Goal: Transaction & Acquisition: Purchase product/service

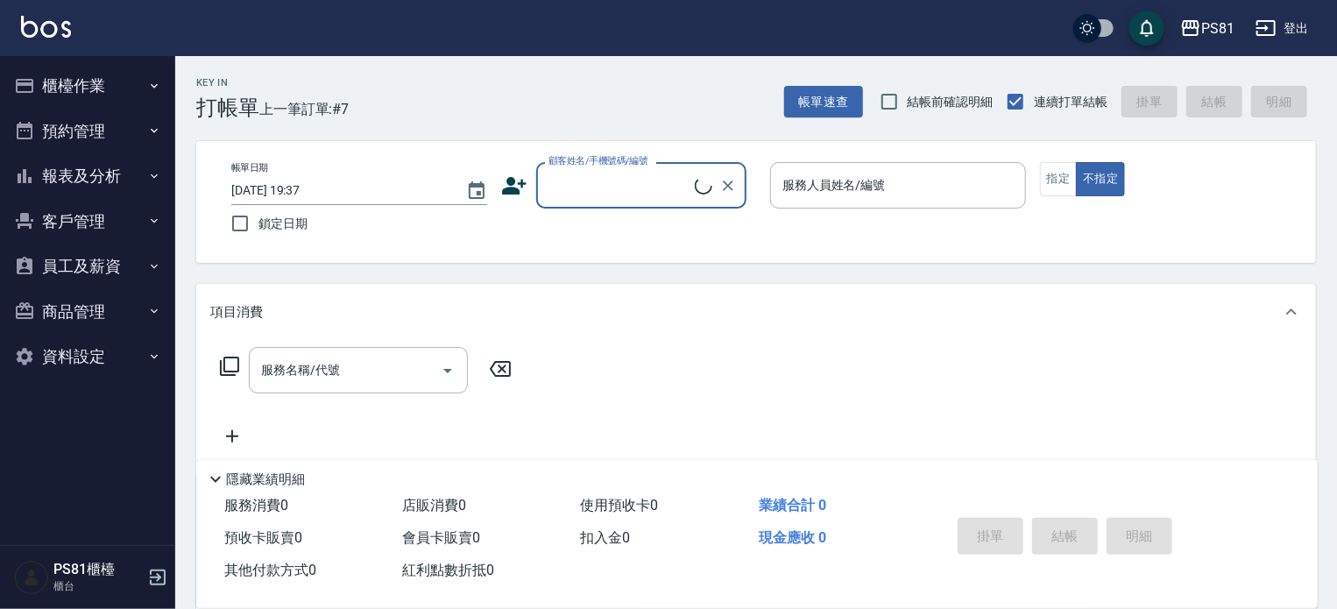
click at [85, 68] on button "櫃檯作業" at bounding box center [87, 86] width 161 height 46
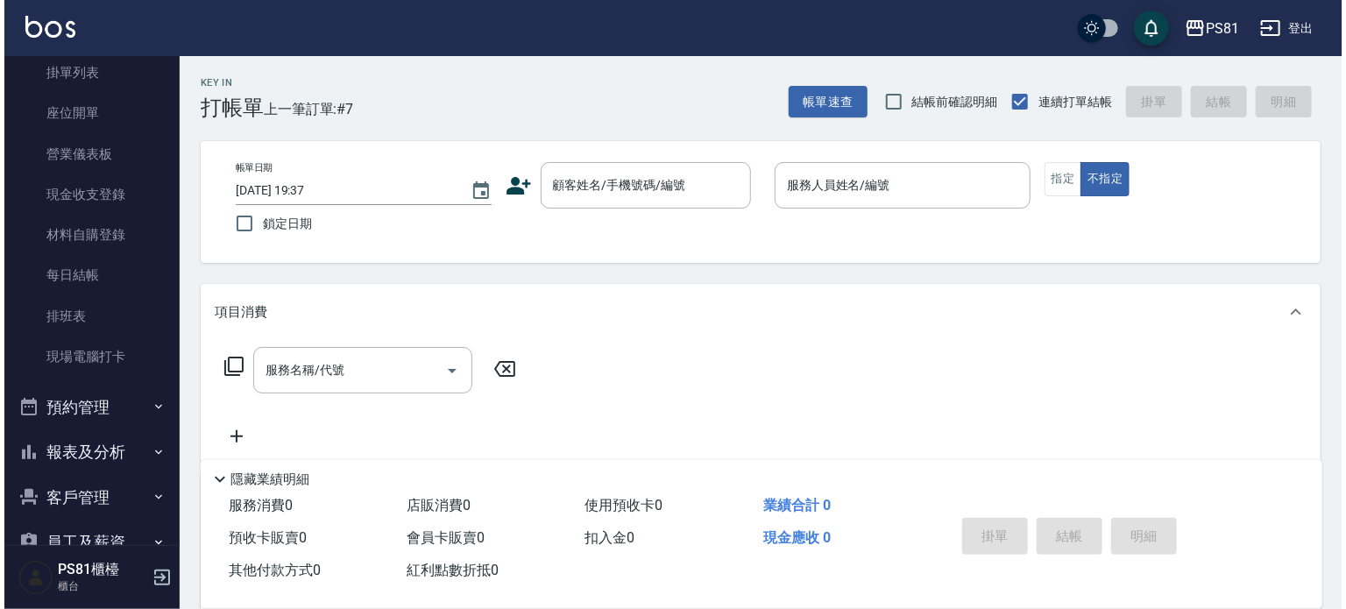
scroll to position [273, 0]
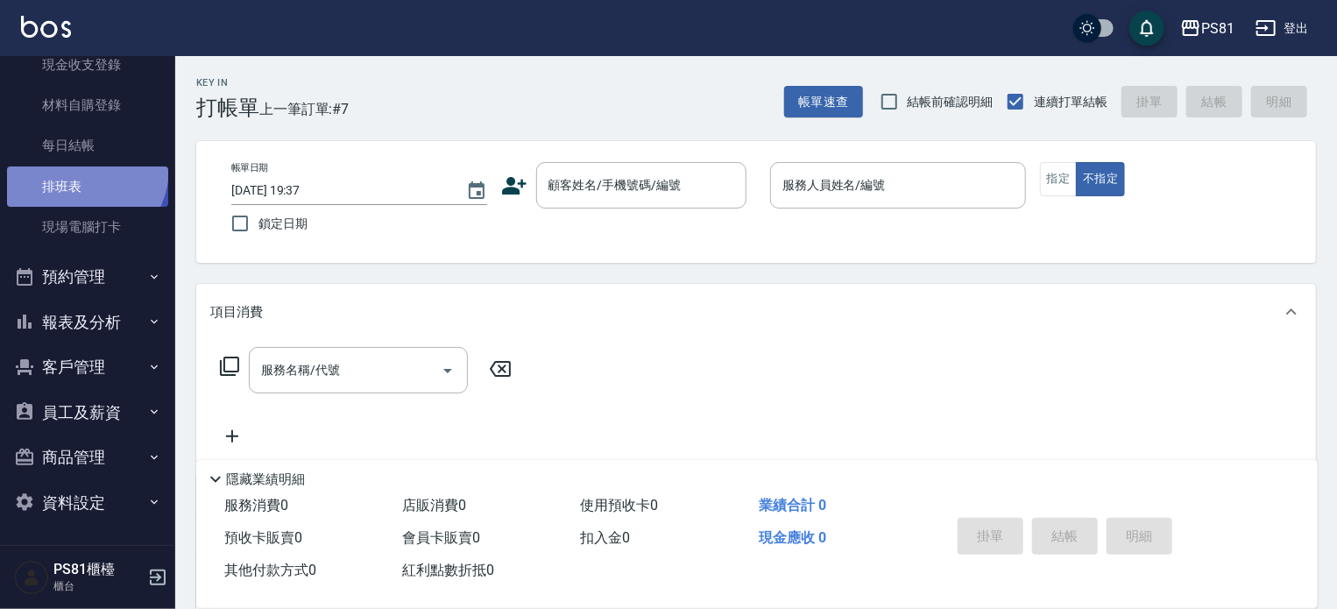
click at [77, 167] on link "排班表" at bounding box center [87, 186] width 161 height 40
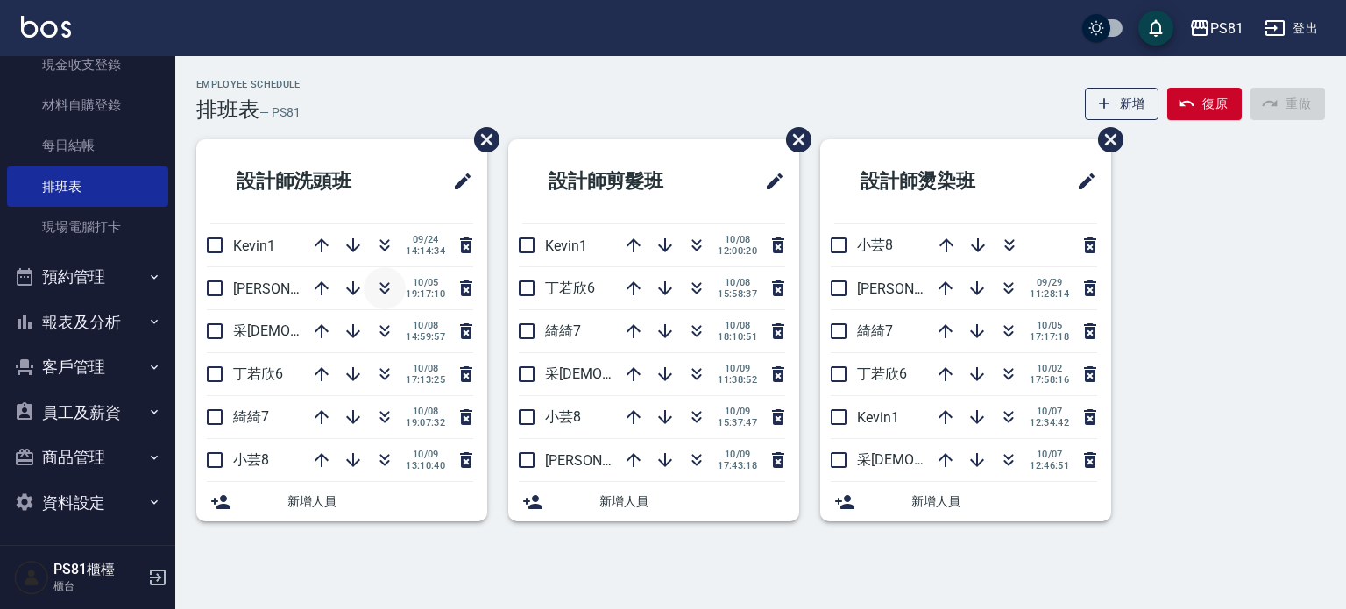
click at [392, 293] on icon "button" at bounding box center [384, 288] width 21 height 21
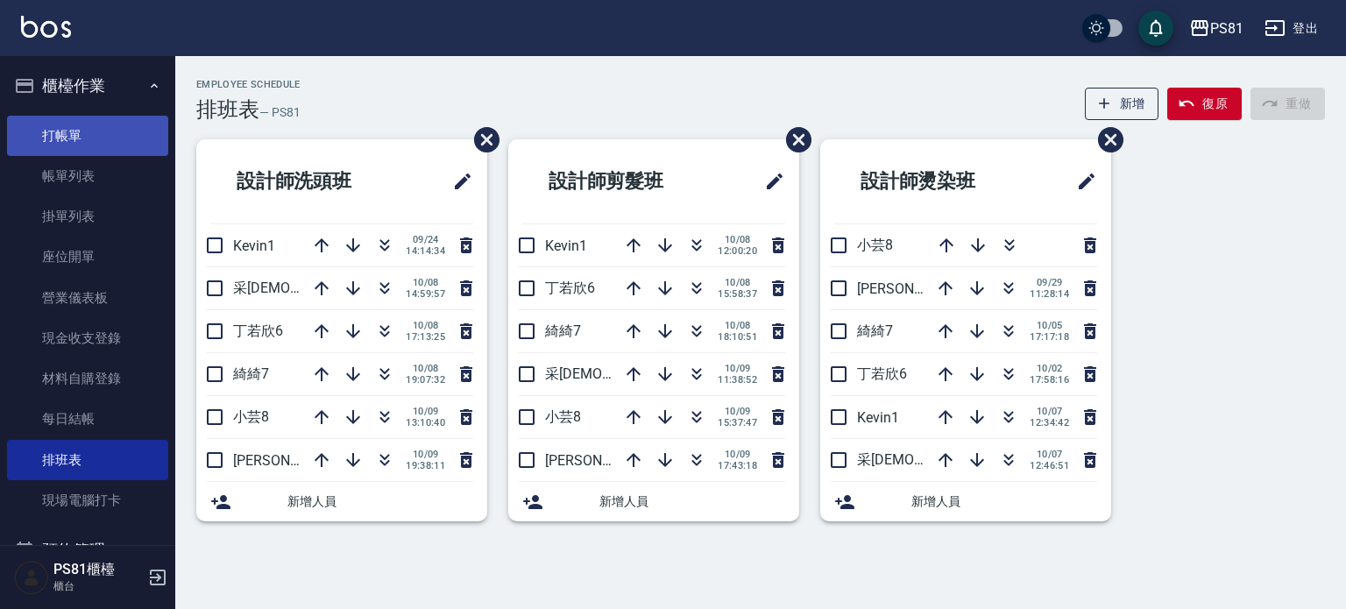
click at [60, 136] on link "打帳單" at bounding box center [87, 136] width 161 height 40
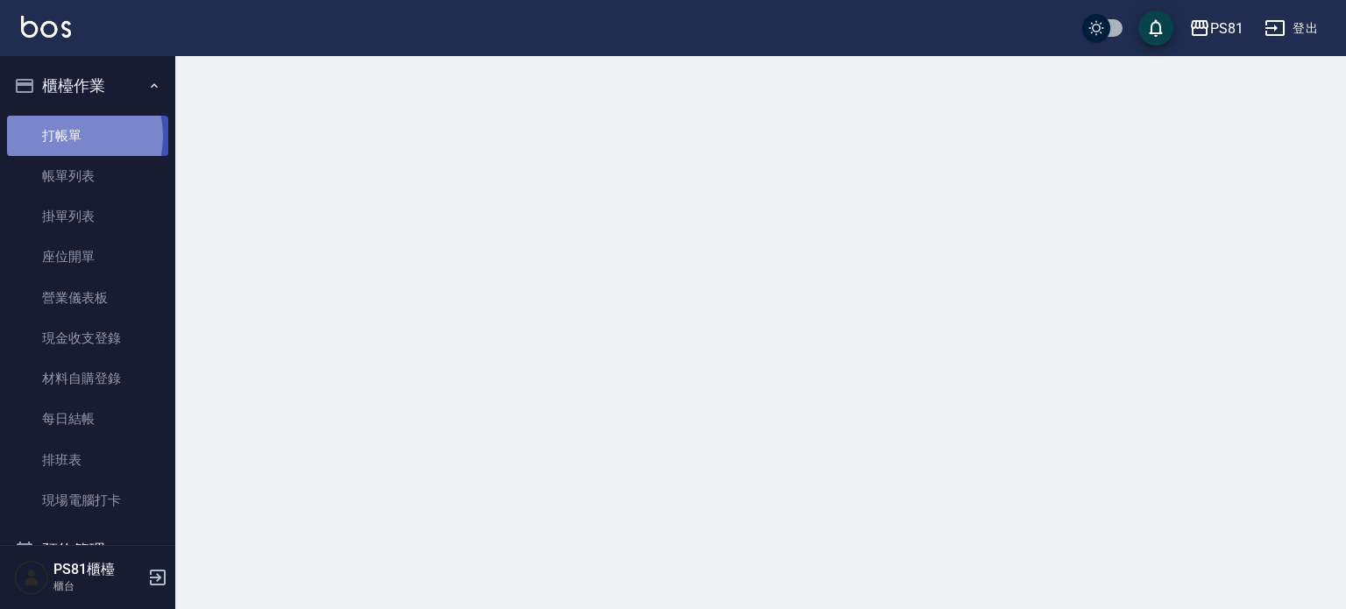
click at [60, 136] on link "打帳單" at bounding box center [87, 136] width 161 height 40
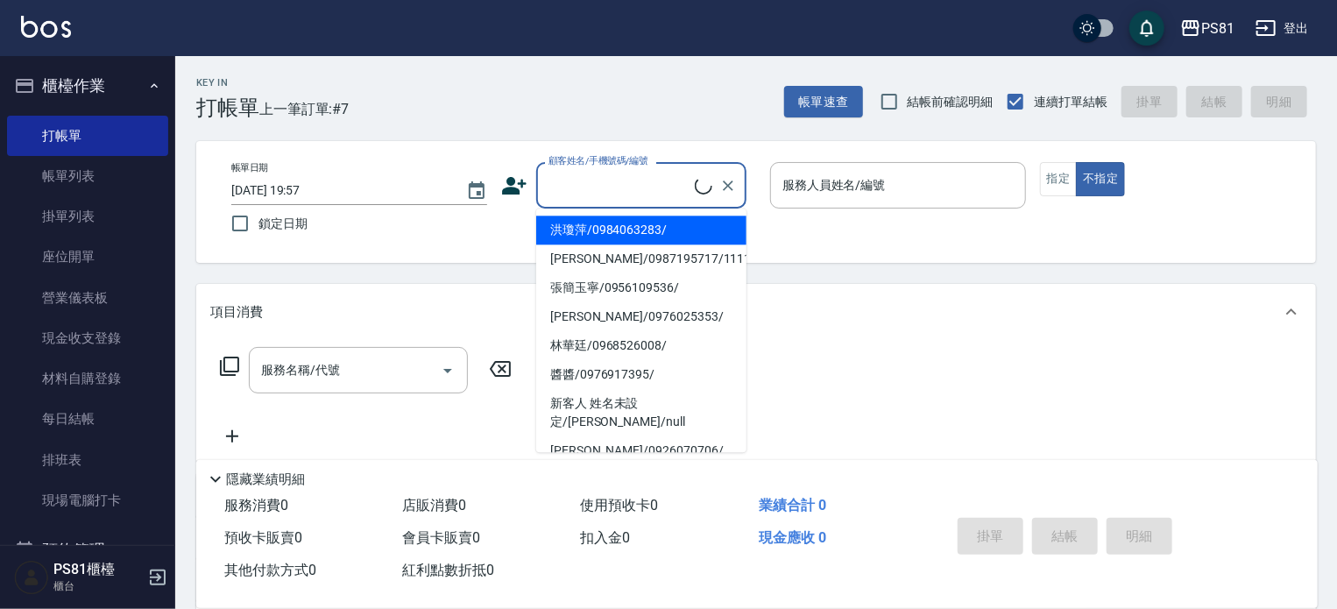
click at [628, 199] on input "顧客姓名/手機號碼/編號" at bounding box center [619, 185] width 151 height 31
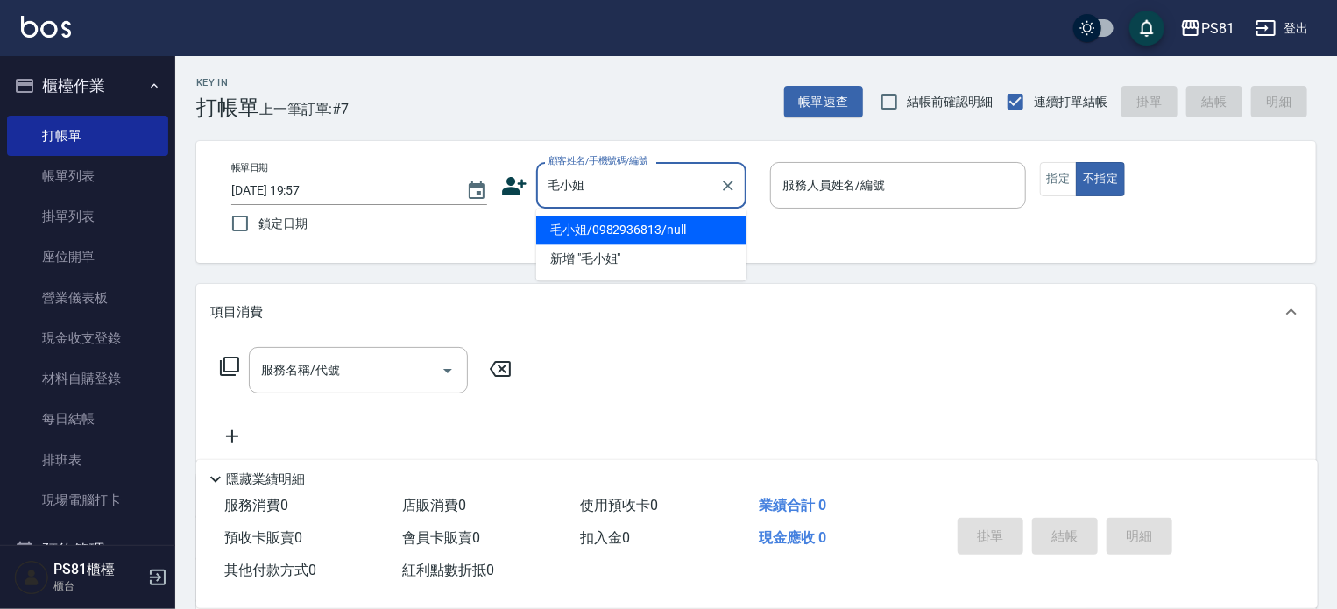
click at [648, 236] on li "毛小姐/0982936813/null" at bounding box center [641, 230] width 210 height 29
type input "毛小姐/0982936813/null"
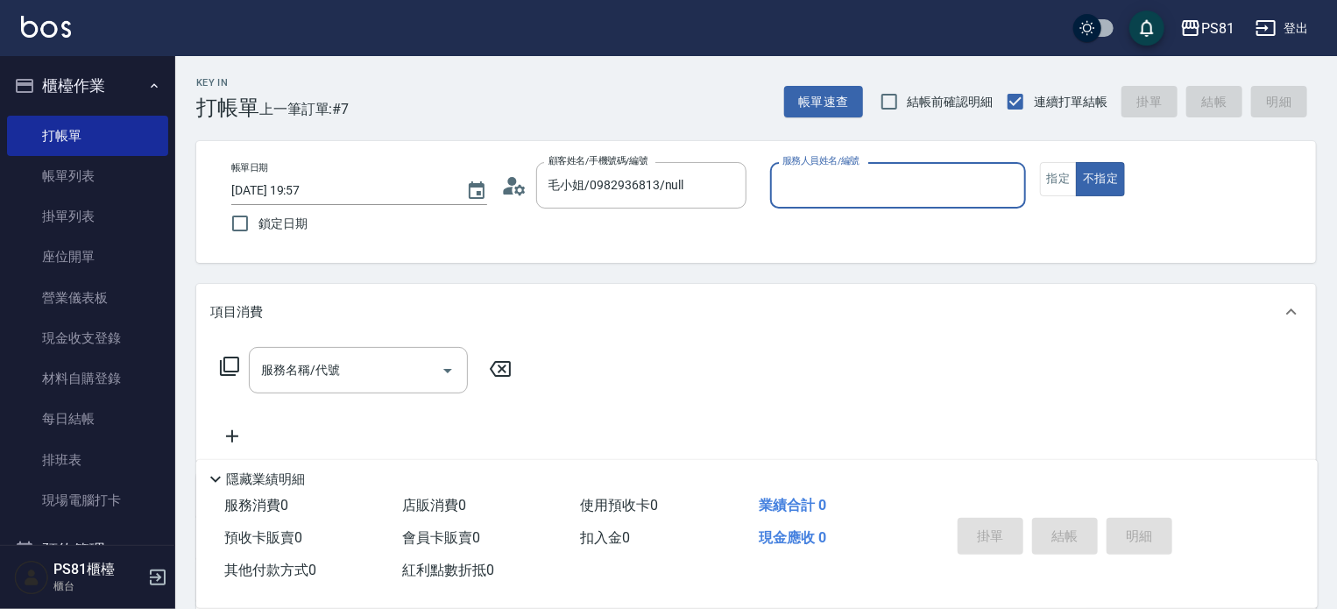
type input "[DEMOGRAPHIC_DATA]-2"
click at [1076, 162] on button "不指定" at bounding box center [1100, 179] width 49 height 34
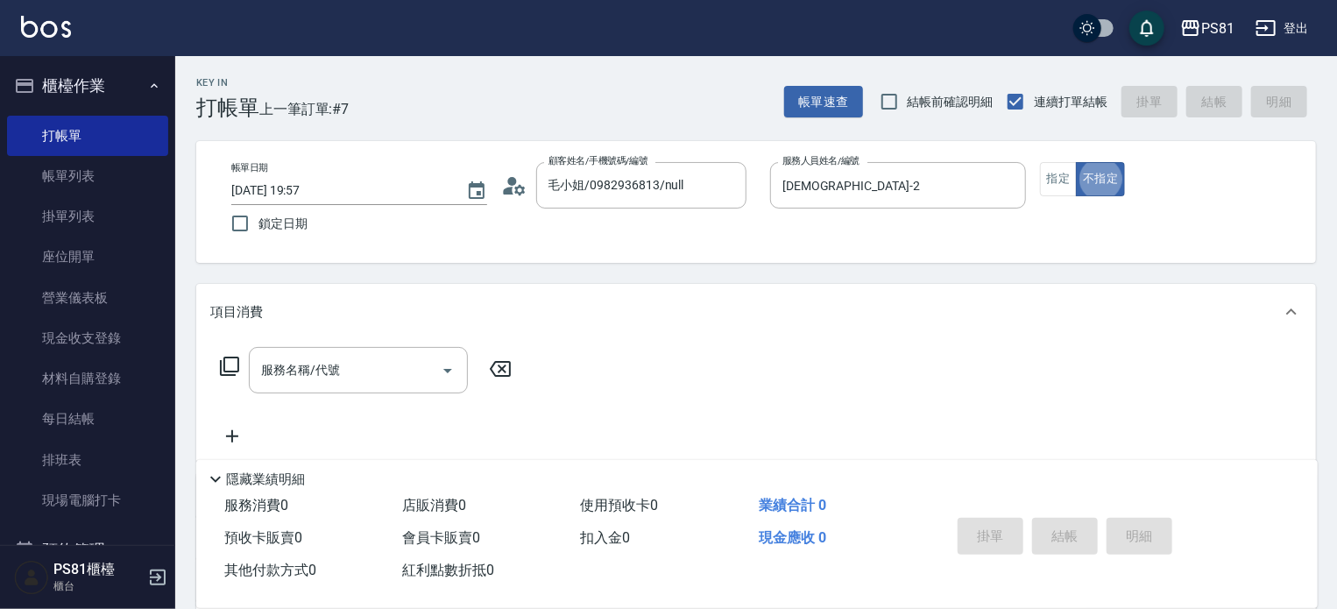
type button "false"
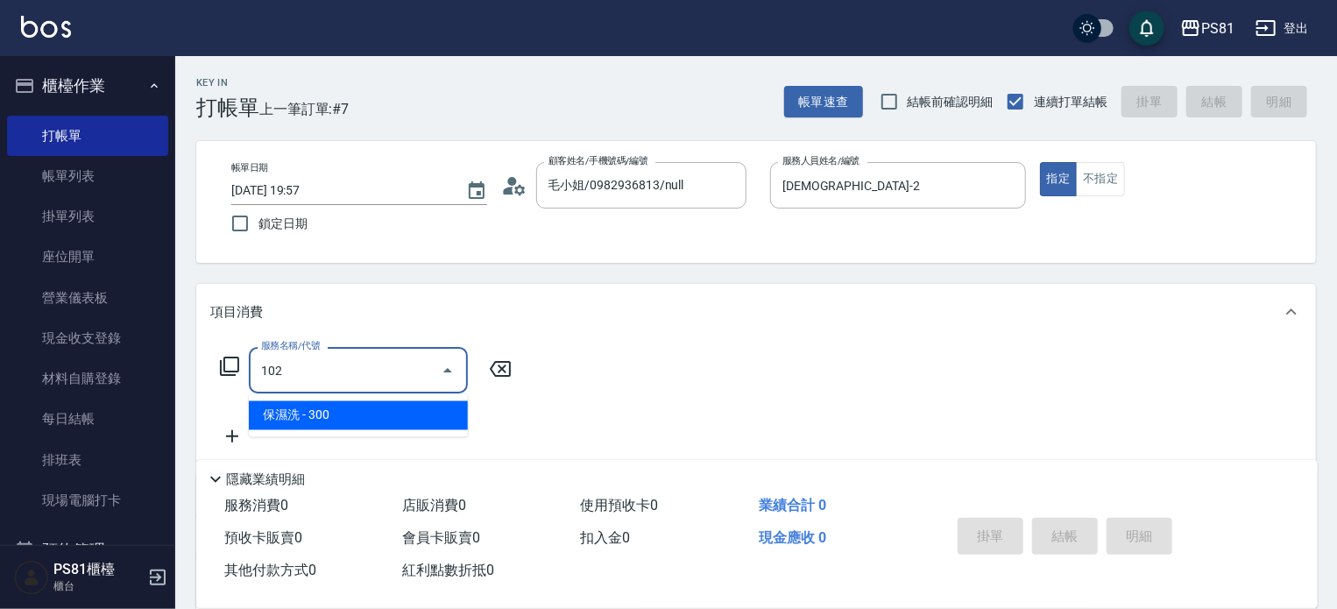
type input "保濕洗(102)"
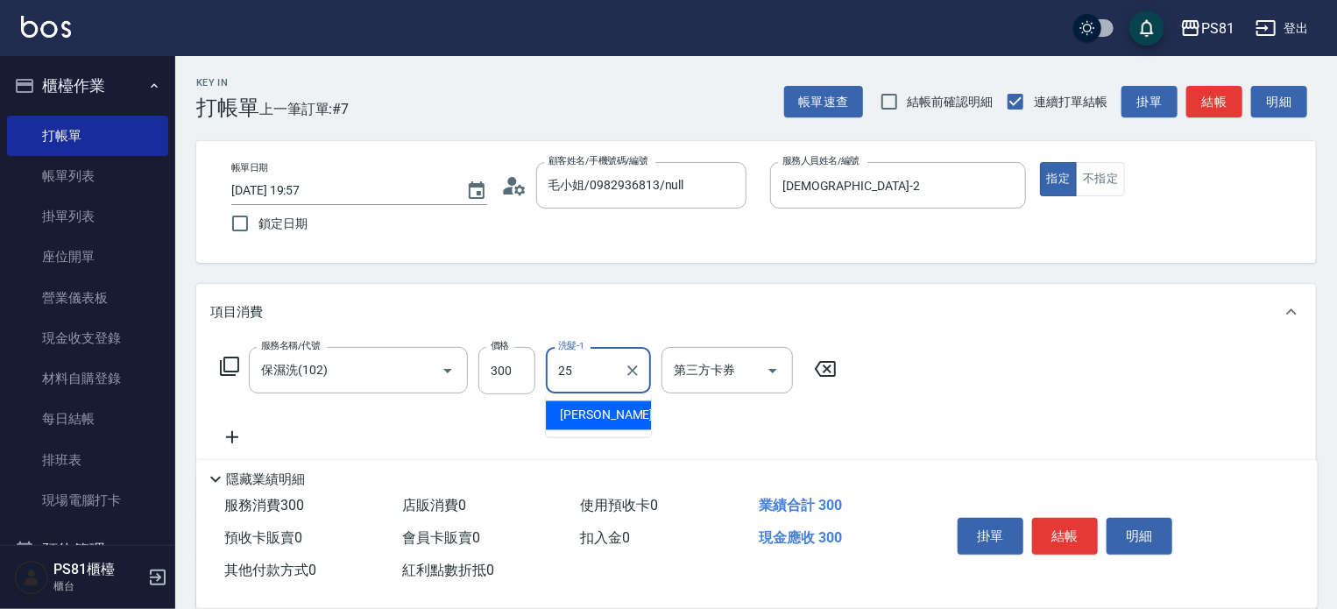
type input "妮可-25"
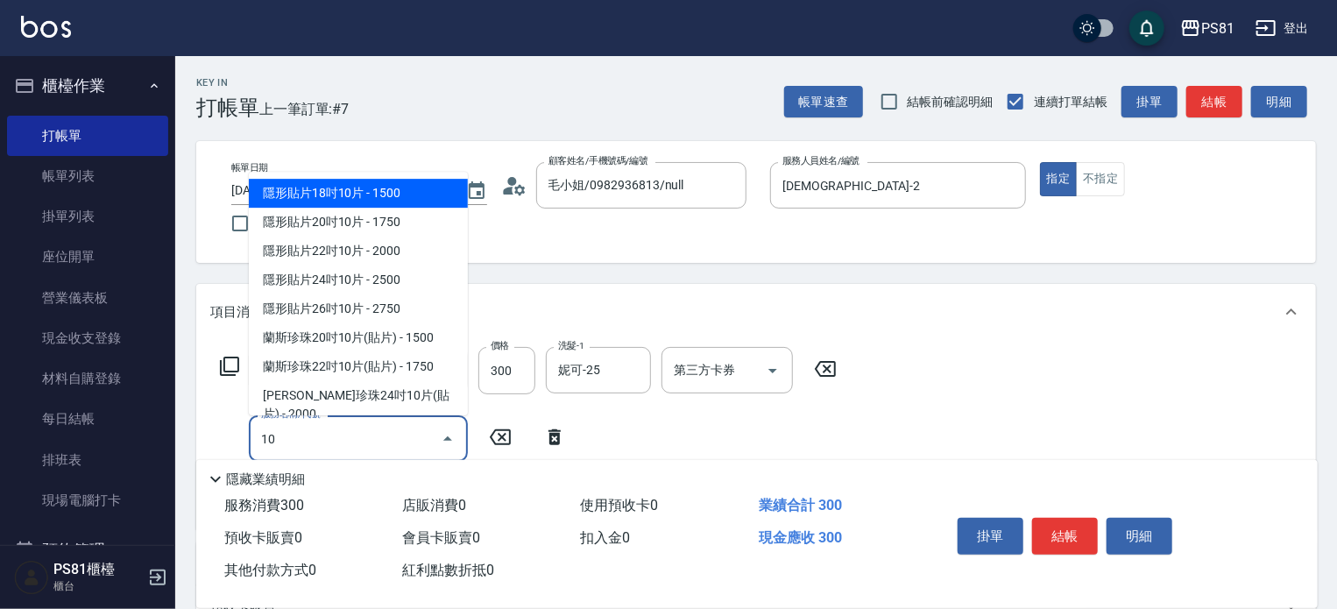
type input "1"
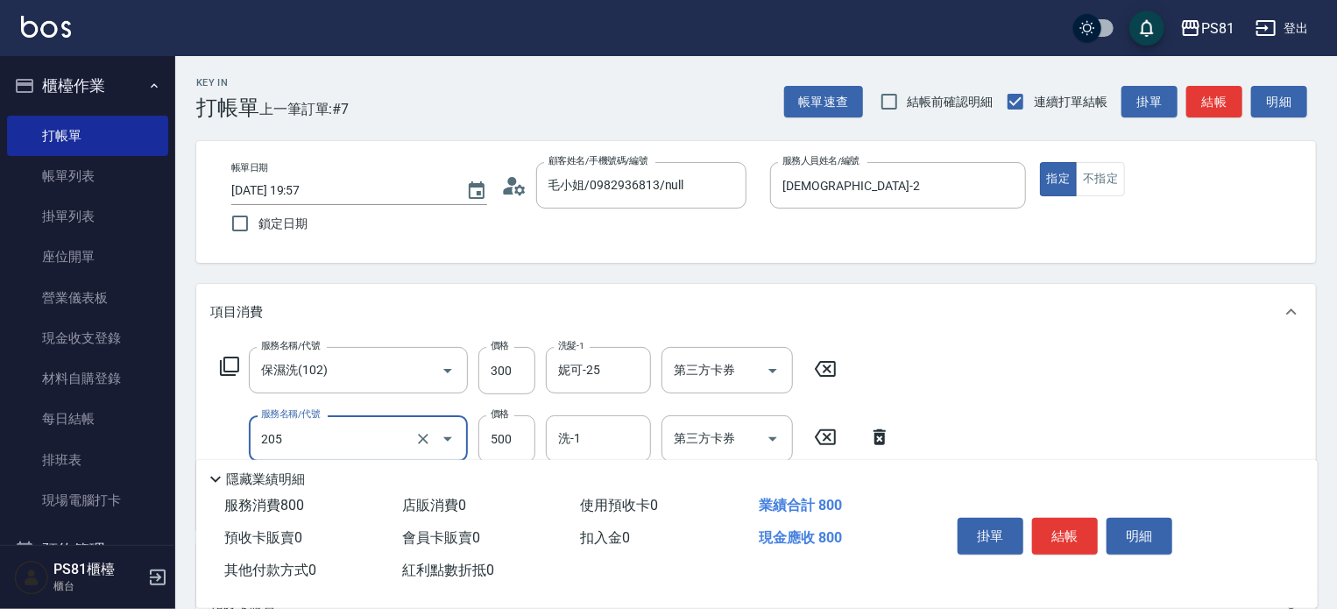
type input "A級單剪400(205)"
click at [953, 437] on div "服務名稱/代號 保濕洗(102) 服務名稱/代號 價格 300 價格 洗髮-1 妮可-25 洗髮-1 第三方卡券 第三方卡券 服務名稱/代號 A級單剪400(…" at bounding box center [756, 435] width 1120 height 190
click at [1051, 527] on button "結帳" at bounding box center [1065, 536] width 66 height 37
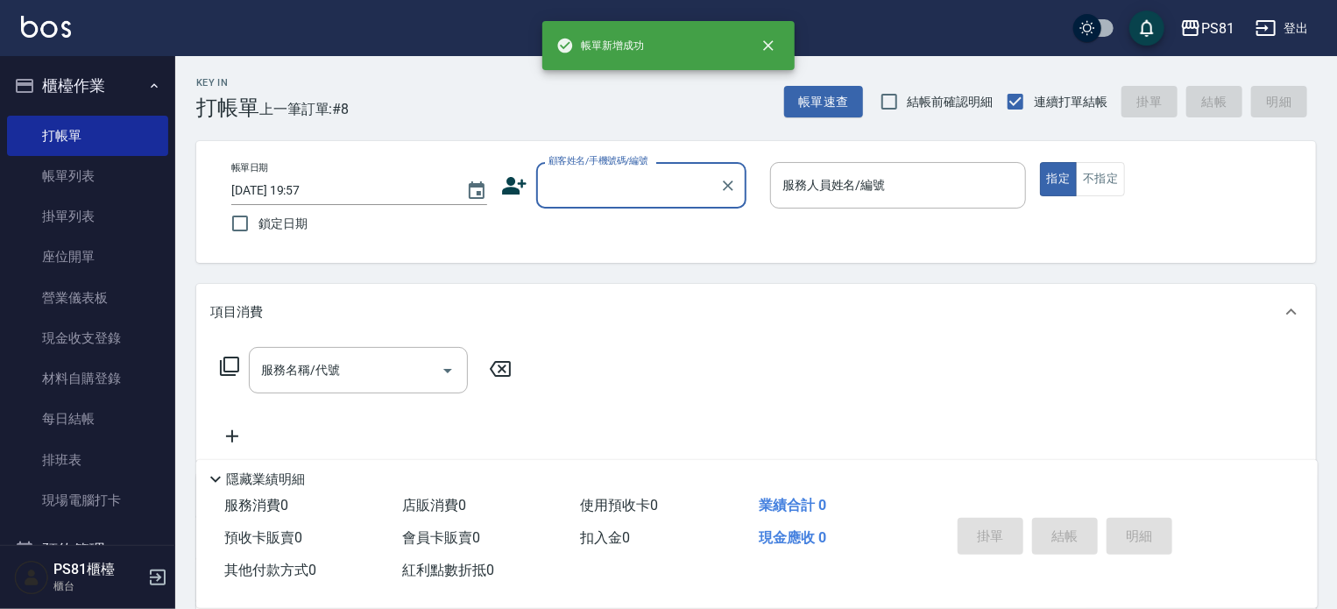
click at [652, 202] on div "顧客姓名/手機號碼/編號" at bounding box center [641, 185] width 210 height 46
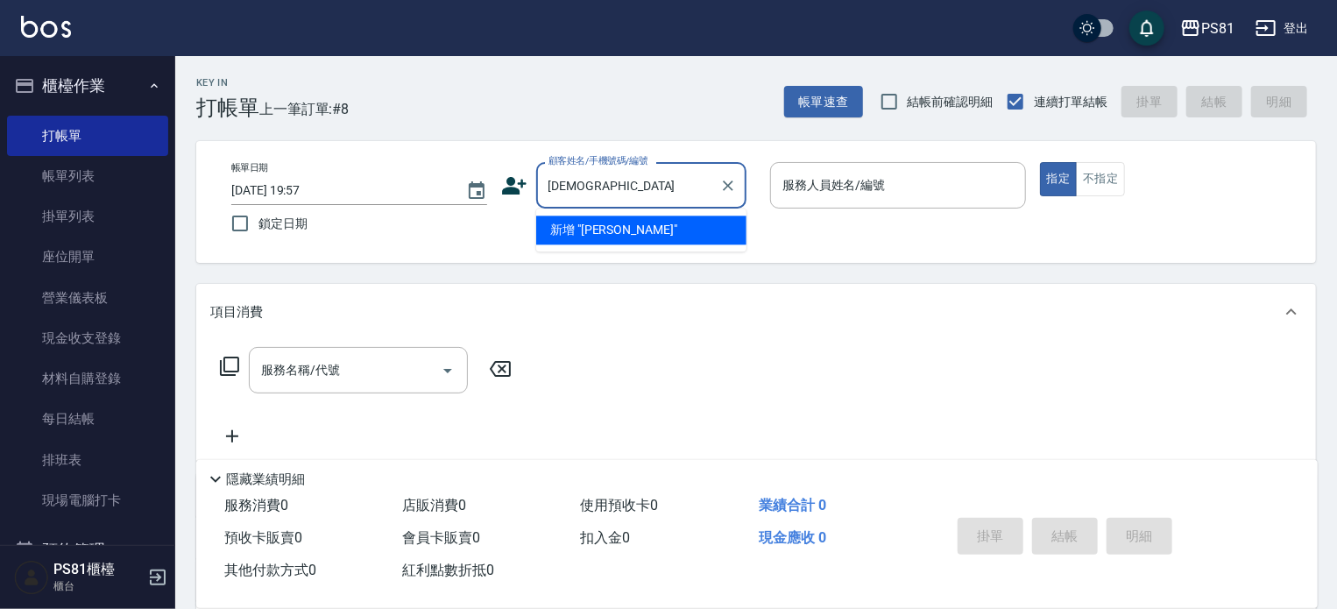
click at [666, 223] on li "新增 "[PERSON_NAME]"" at bounding box center [641, 230] width 210 height 29
type input "[DEMOGRAPHIC_DATA]"
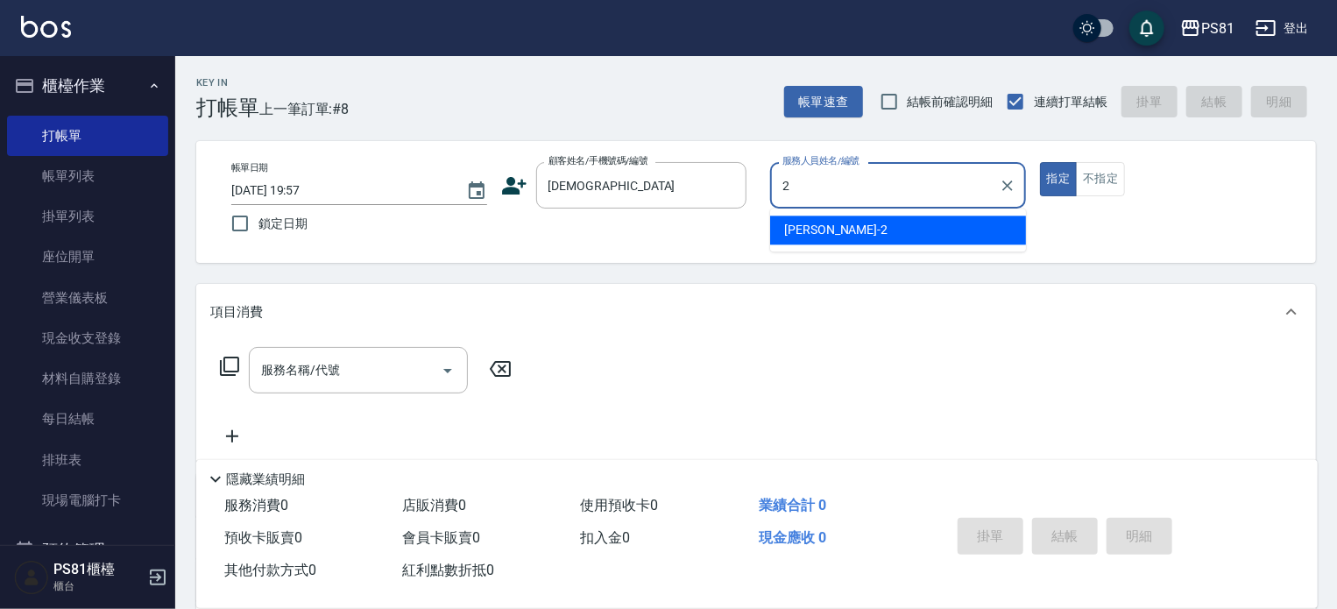
type input "[DEMOGRAPHIC_DATA]-2"
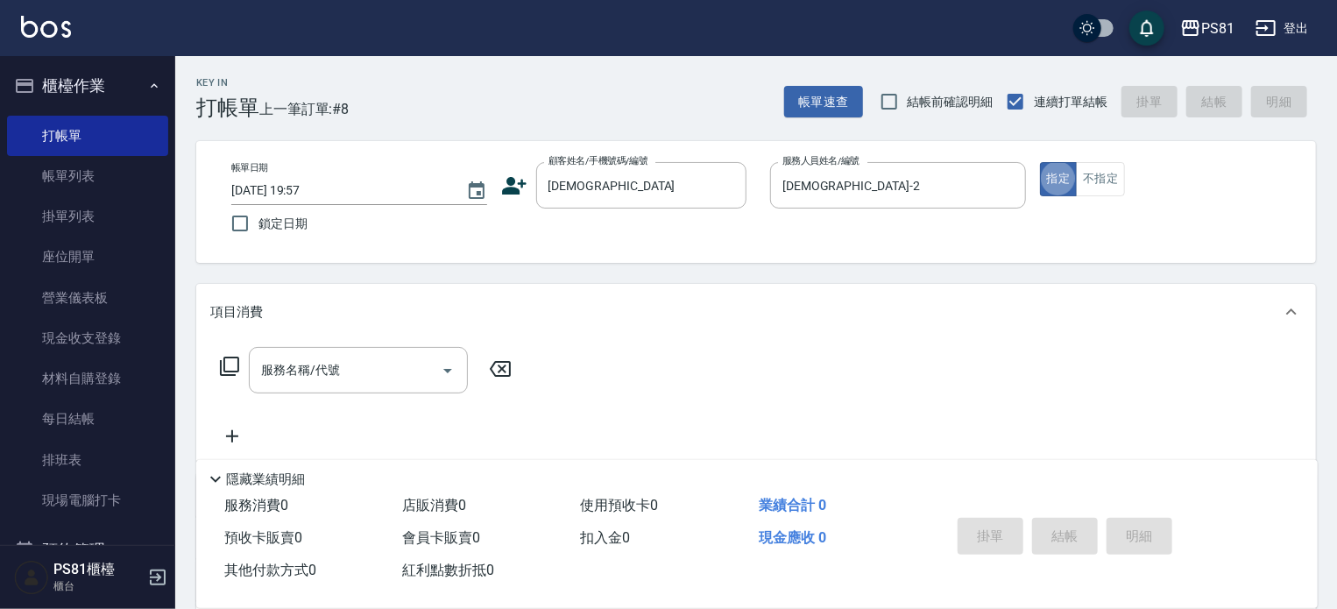
type button "true"
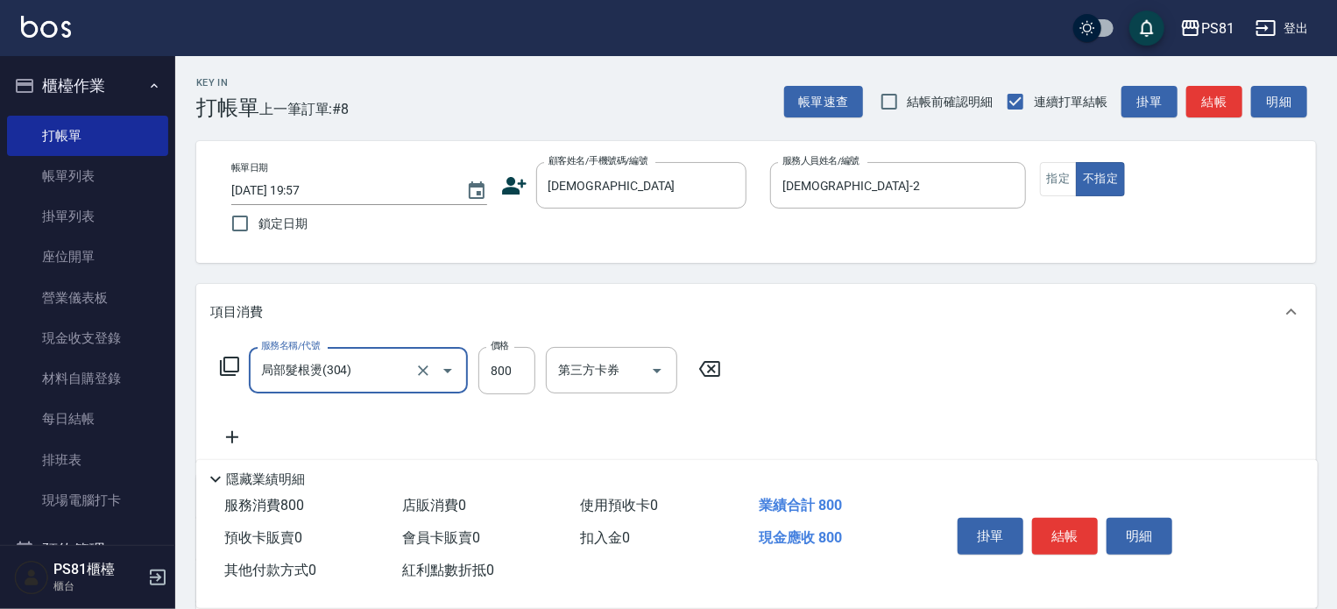
type input "局部髮根燙(304)"
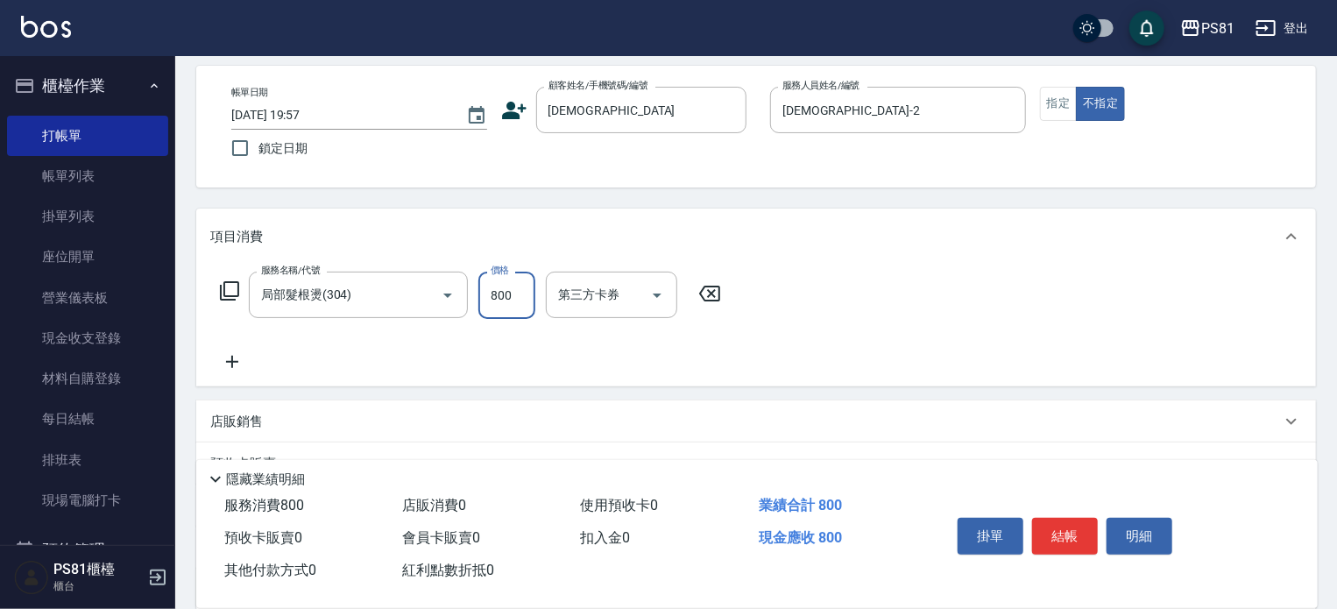
scroll to position [175, 0]
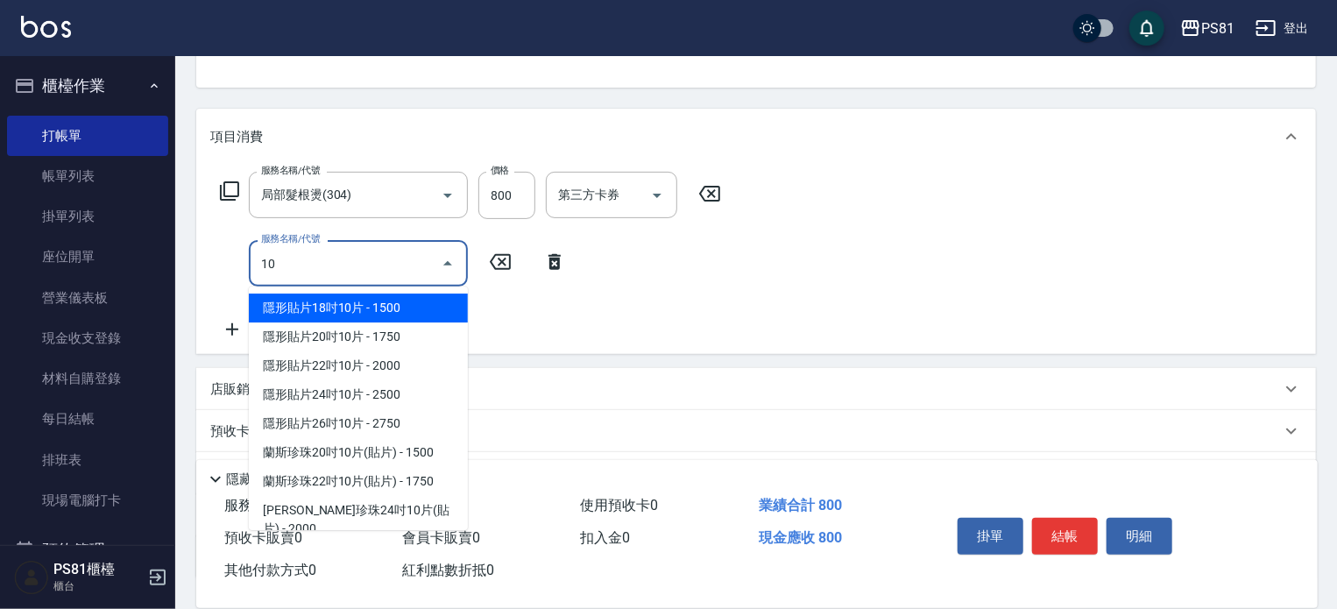
type input "1"
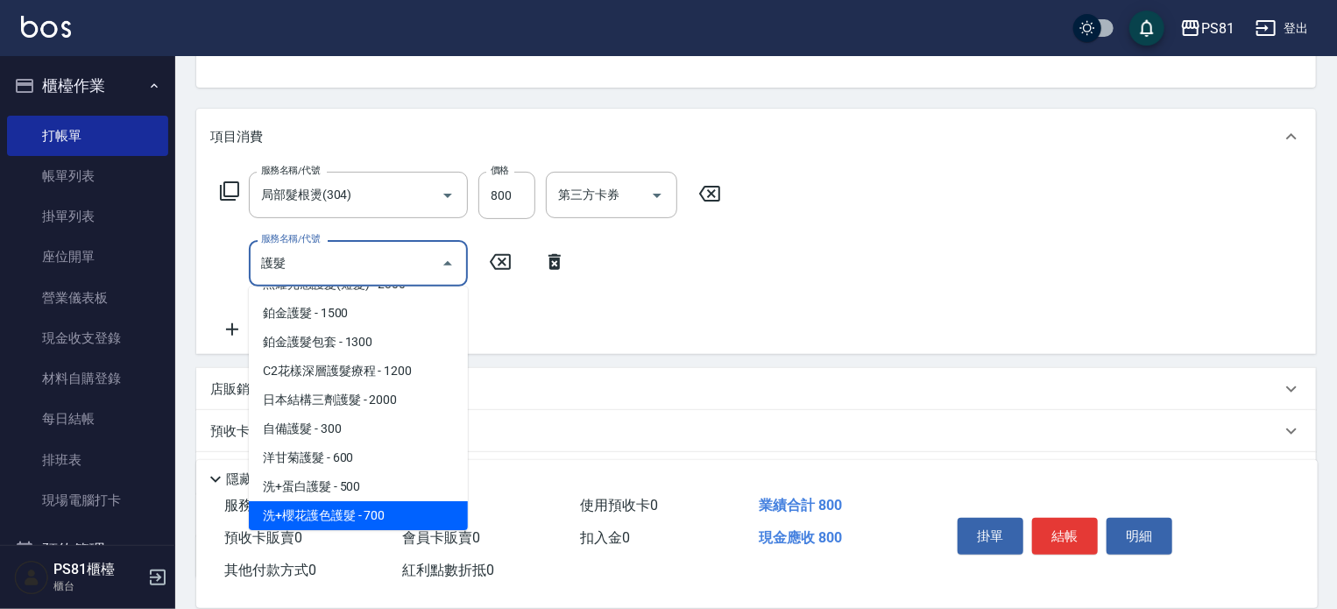
scroll to position [81, 0]
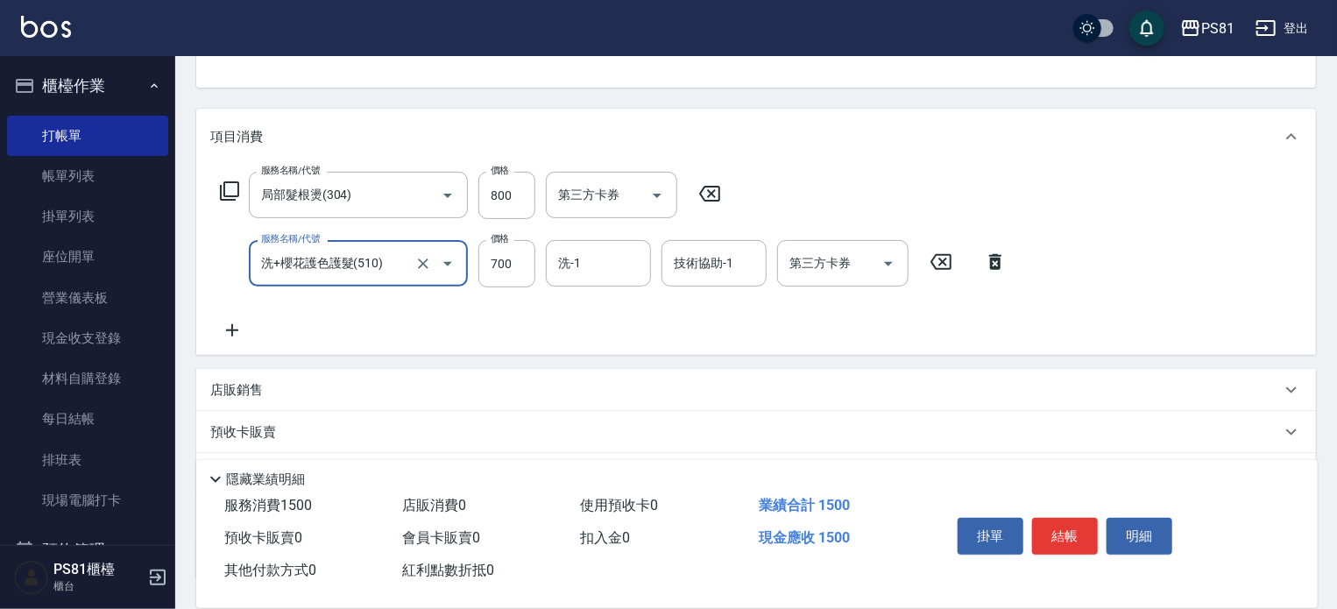
type input "洗+櫻花護色護髮(510)"
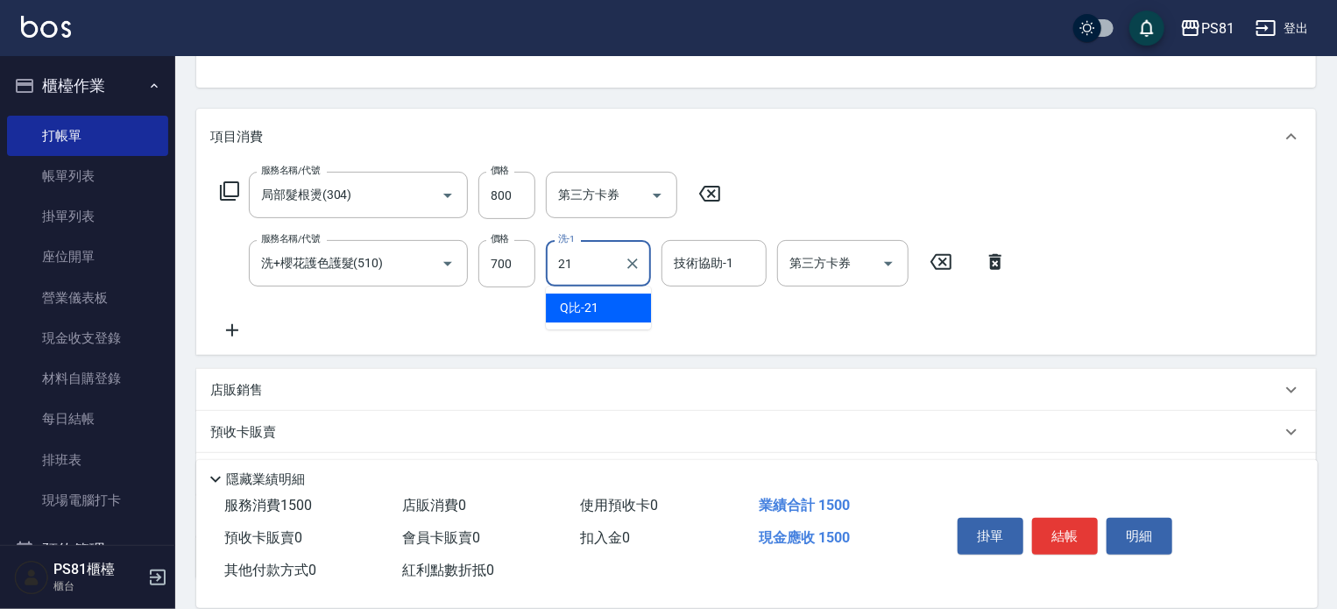
type input "Q比-21"
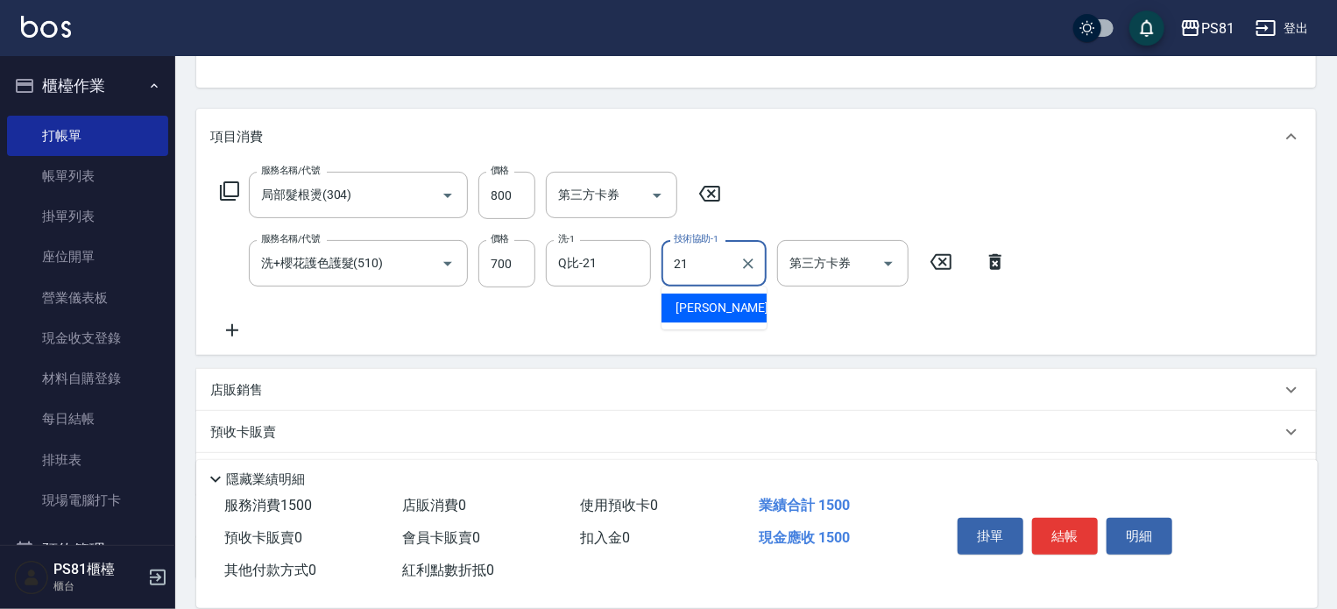
type input "Q比-21"
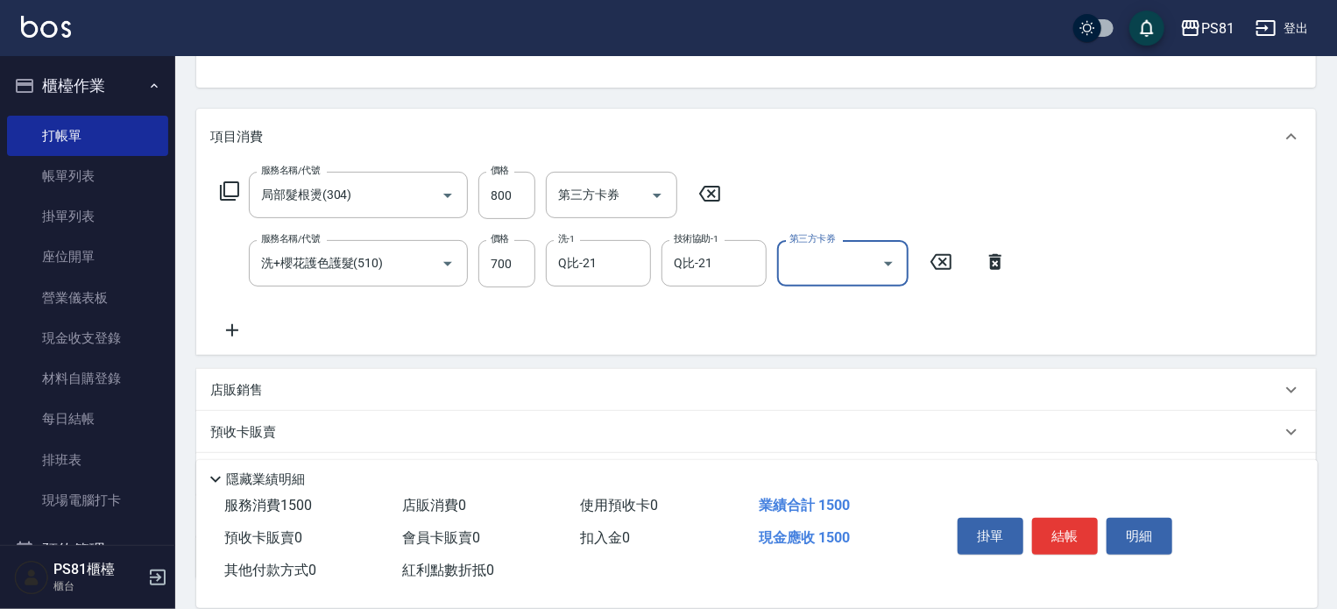
click at [704, 305] on div "服務名稱/代號 局部髮根燙(304) 服務名稱/代號 價格 800 價格 第三方卡券 第三方卡券 服務名稱/代號 洗+櫻花護色護髮(510) 服務名稱/代號 …" at bounding box center [613, 256] width 807 height 169
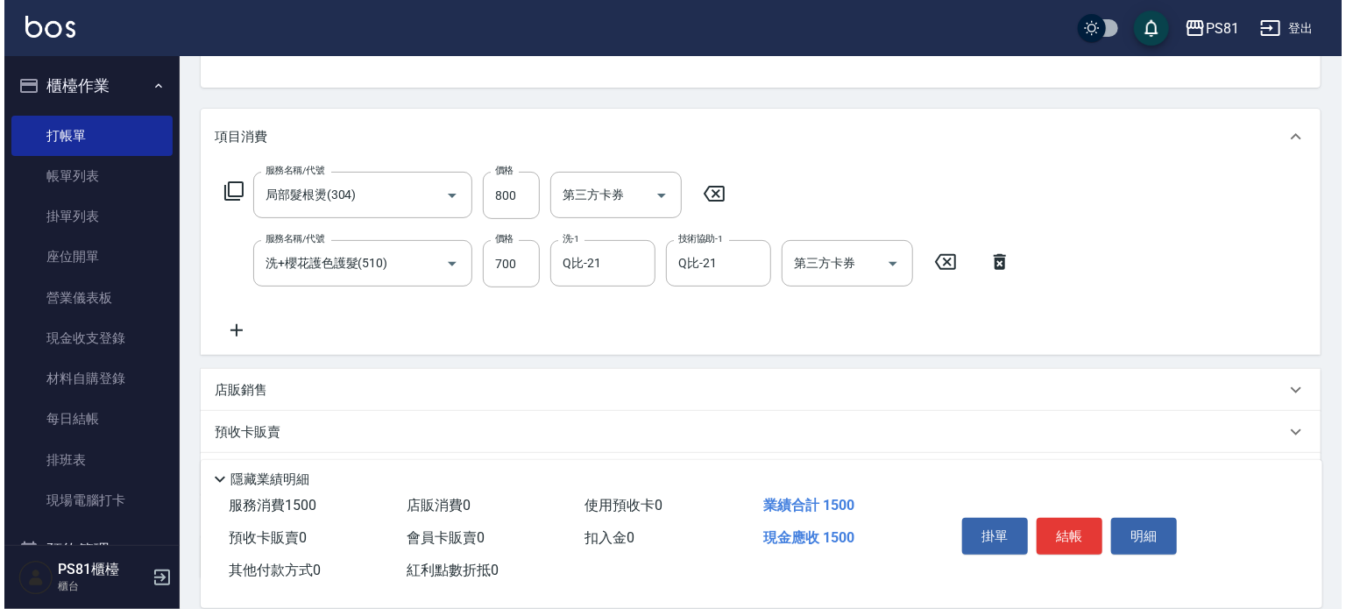
scroll to position [0, 0]
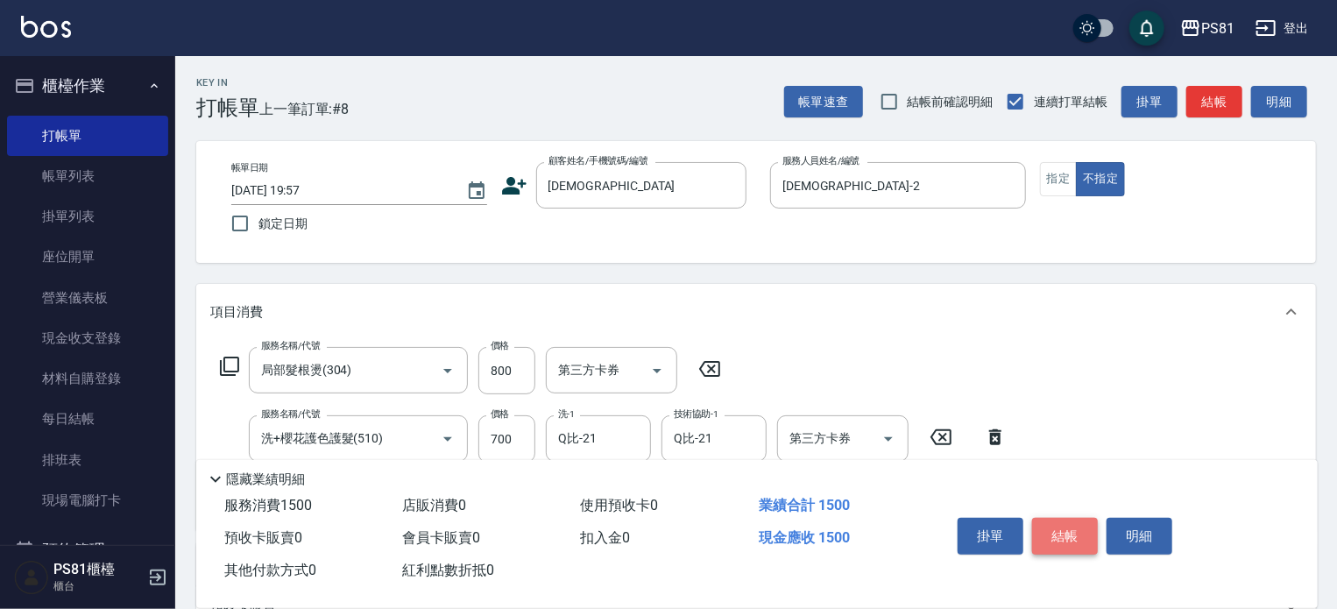
click at [1079, 535] on button "結帳" at bounding box center [1065, 536] width 66 height 37
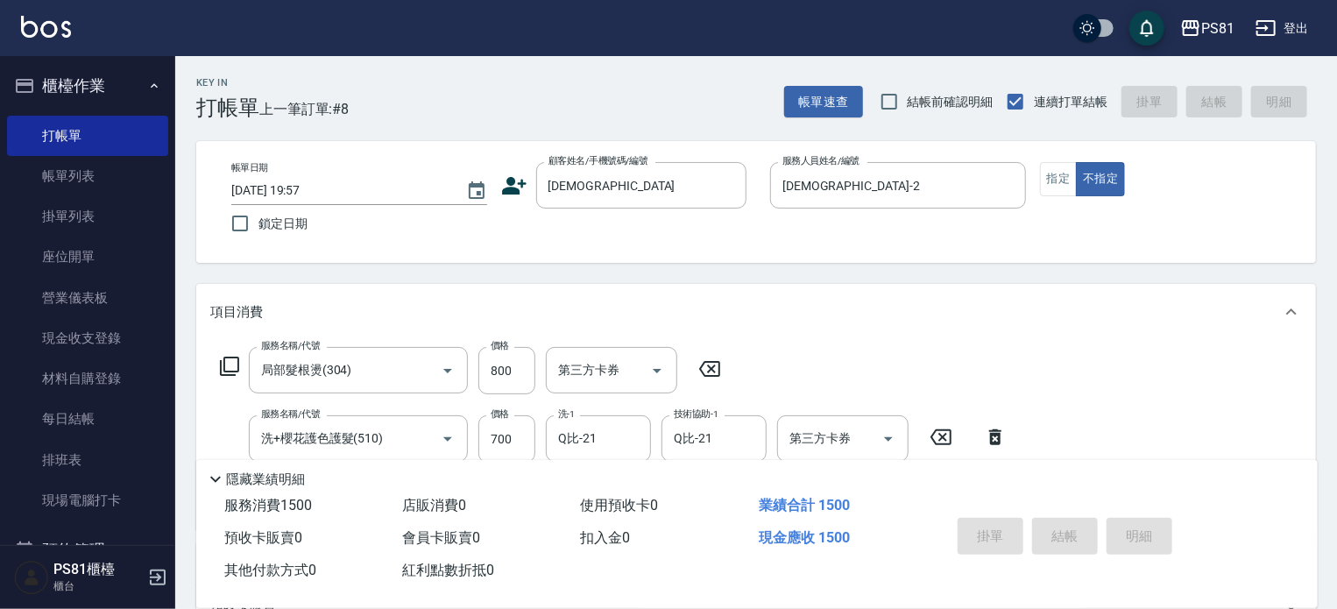
type input "[DATE] 19:58"
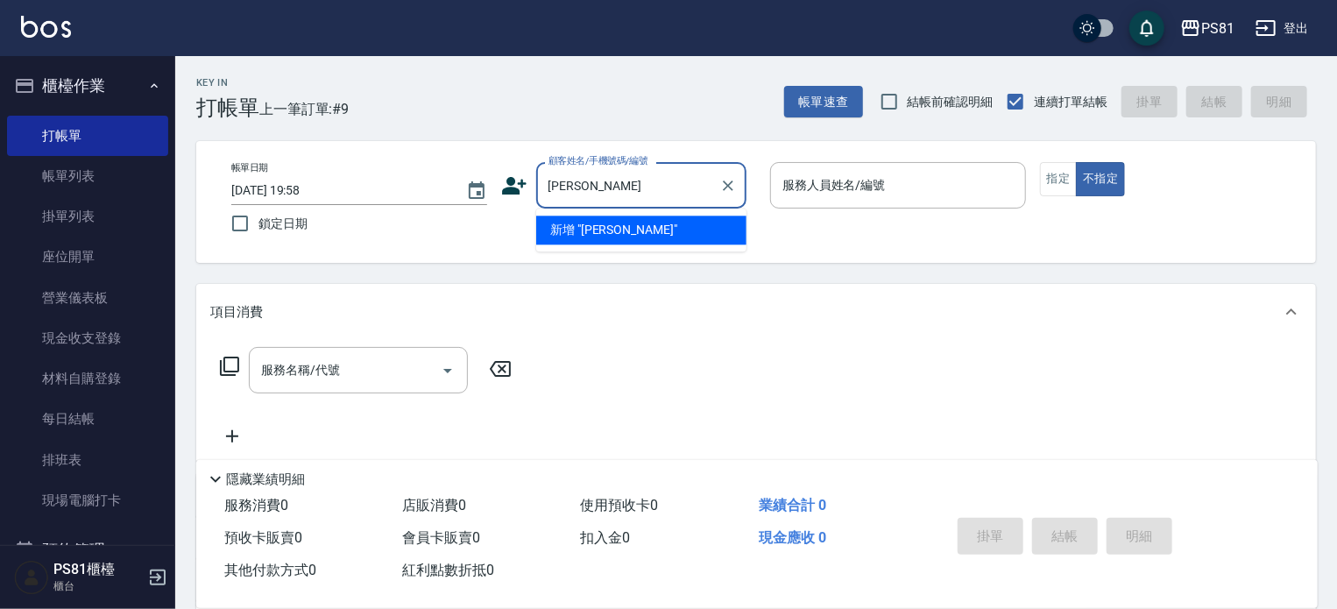
type input "勤方"
click at [583, 232] on li "黃勤方/0976198738/" at bounding box center [641, 230] width 210 height 29
